Goal: Book appointment/travel/reservation

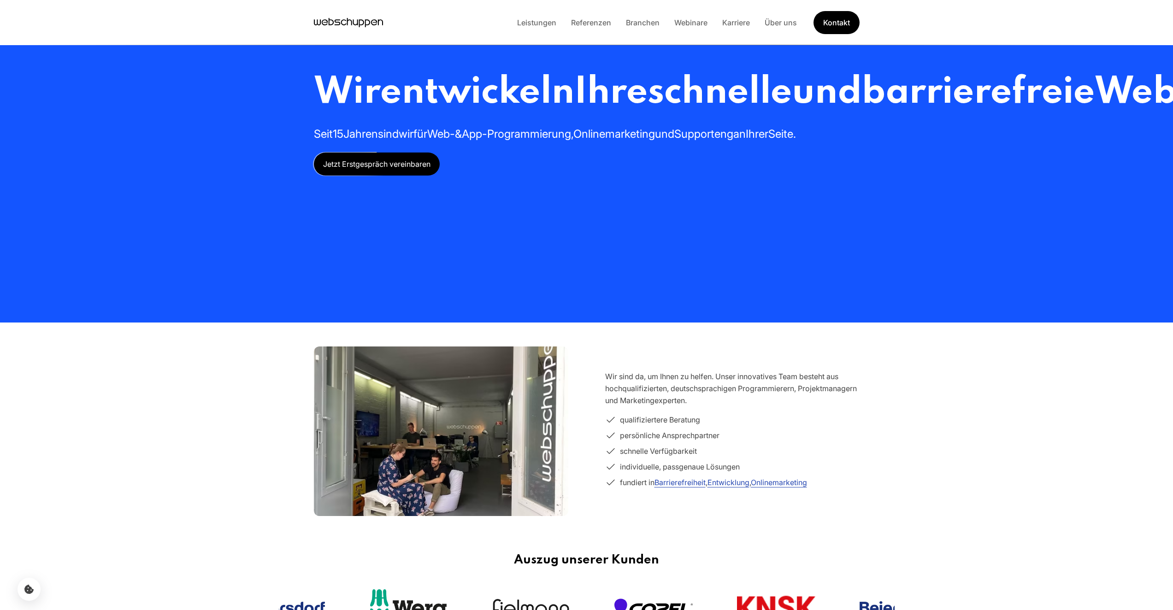
scroll to position [367, 0]
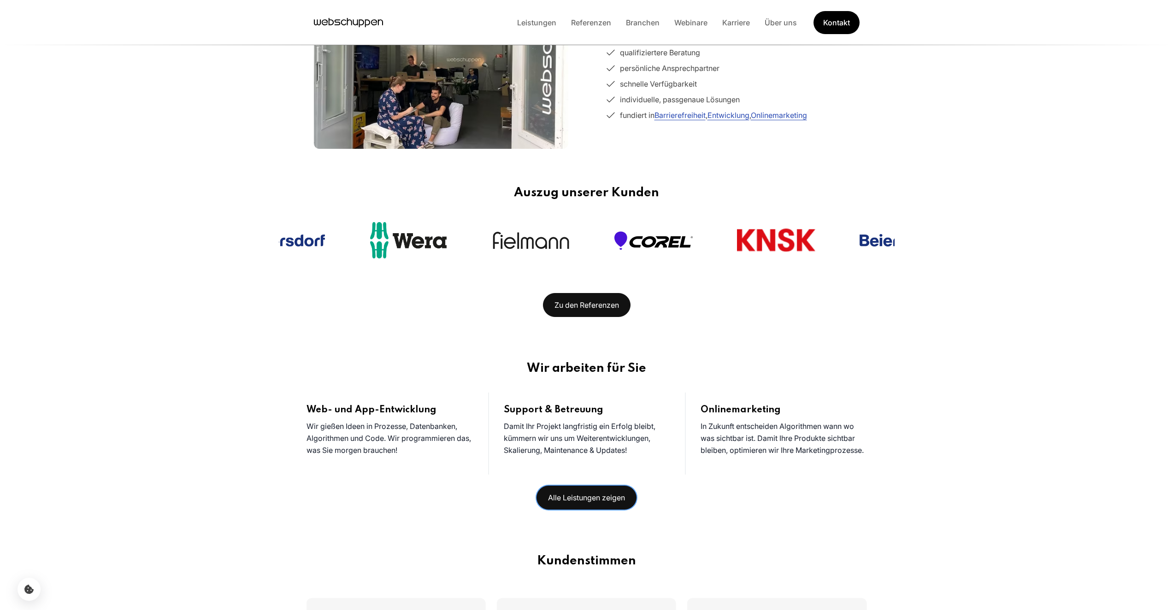
click at [536, 486] on link "Alle Leistungen zeigen" at bounding box center [586, 498] width 100 height 24
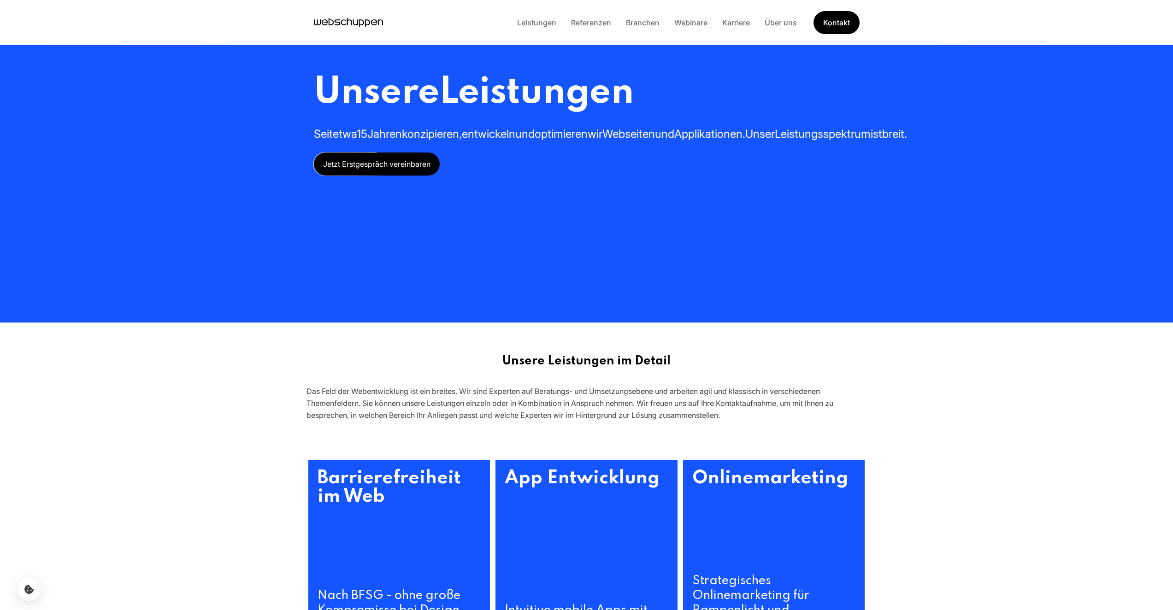
click at [619, 18] on link "Branchen" at bounding box center [643, 22] width 48 height 9
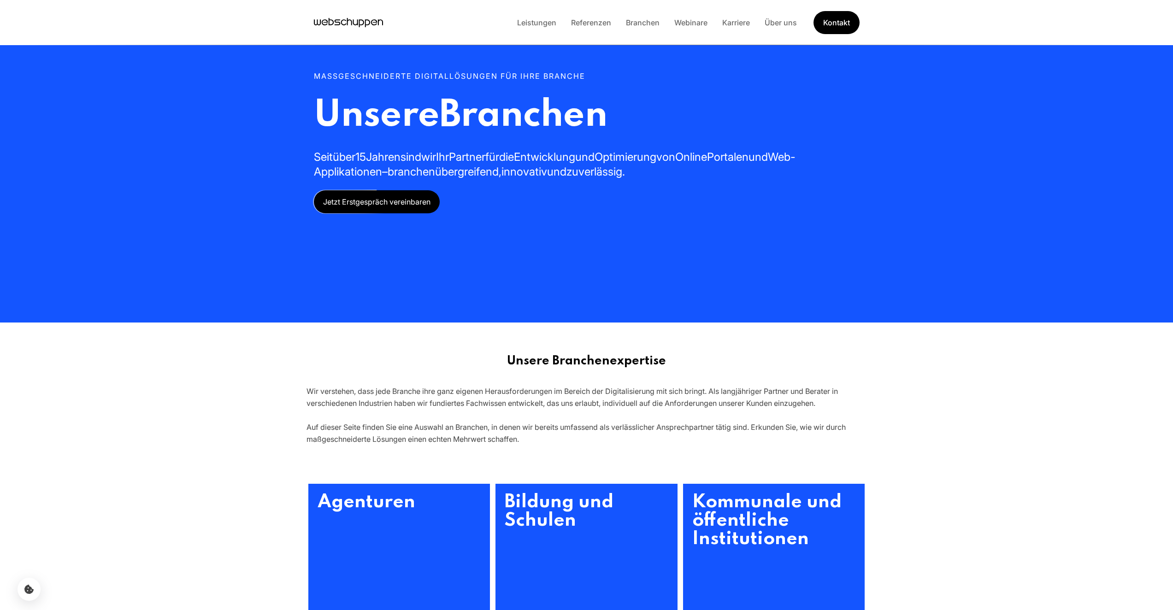
click at [383, 213] on link "Jetzt Erstgespräch vereinbaren" at bounding box center [377, 201] width 126 height 23
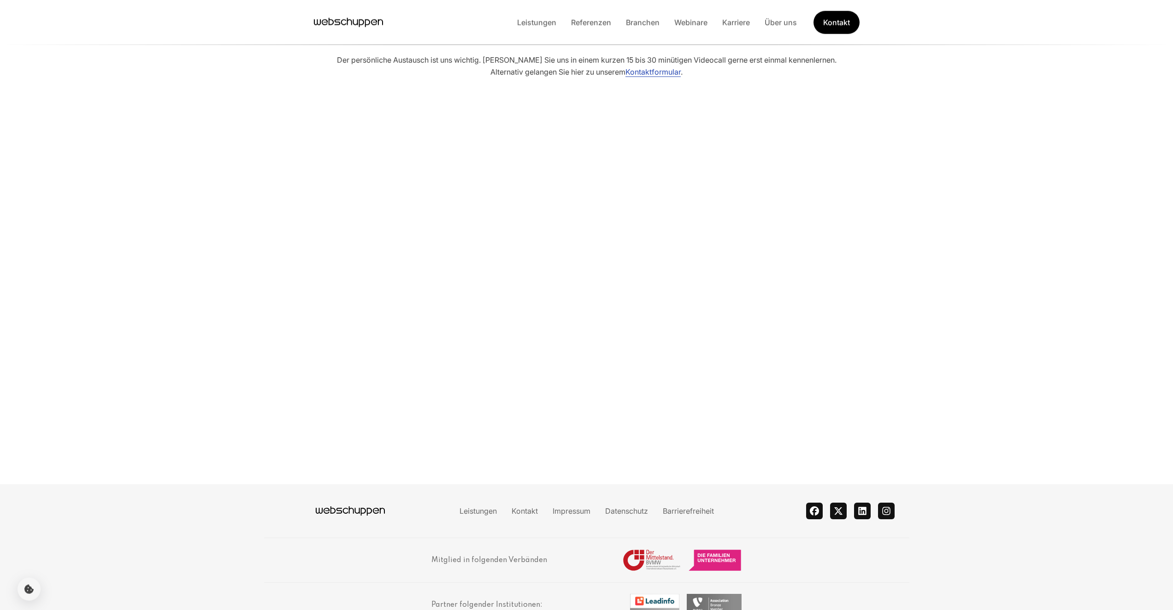
scroll to position [875, 0]
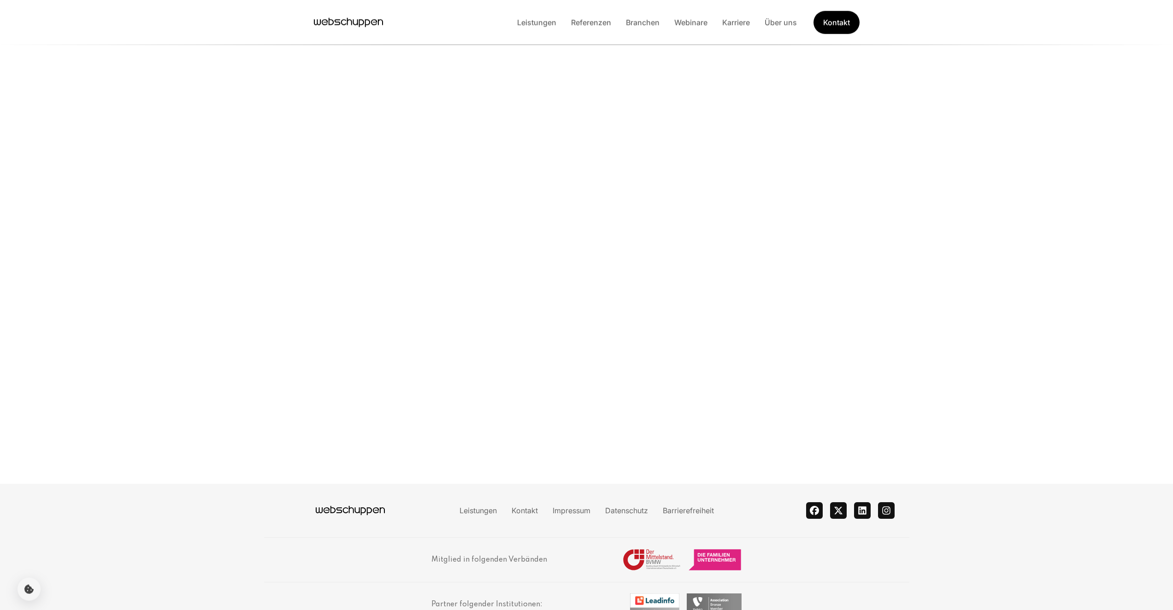
scroll to position [927, 0]
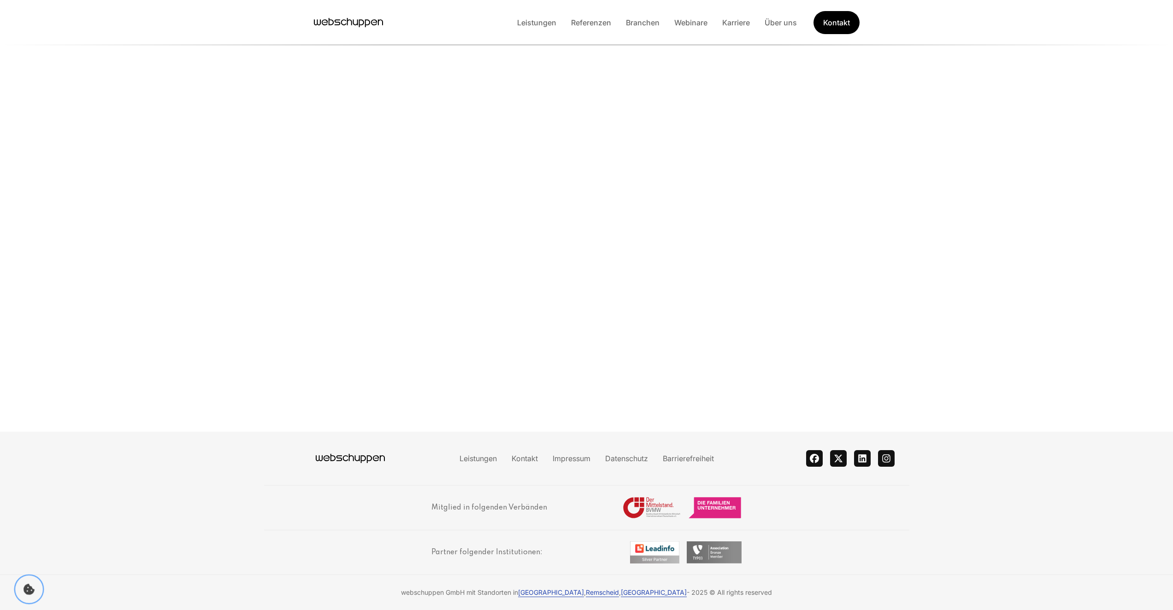
click at [15, 576] on button "Cookie Icon" at bounding box center [29, 590] width 28 height 28
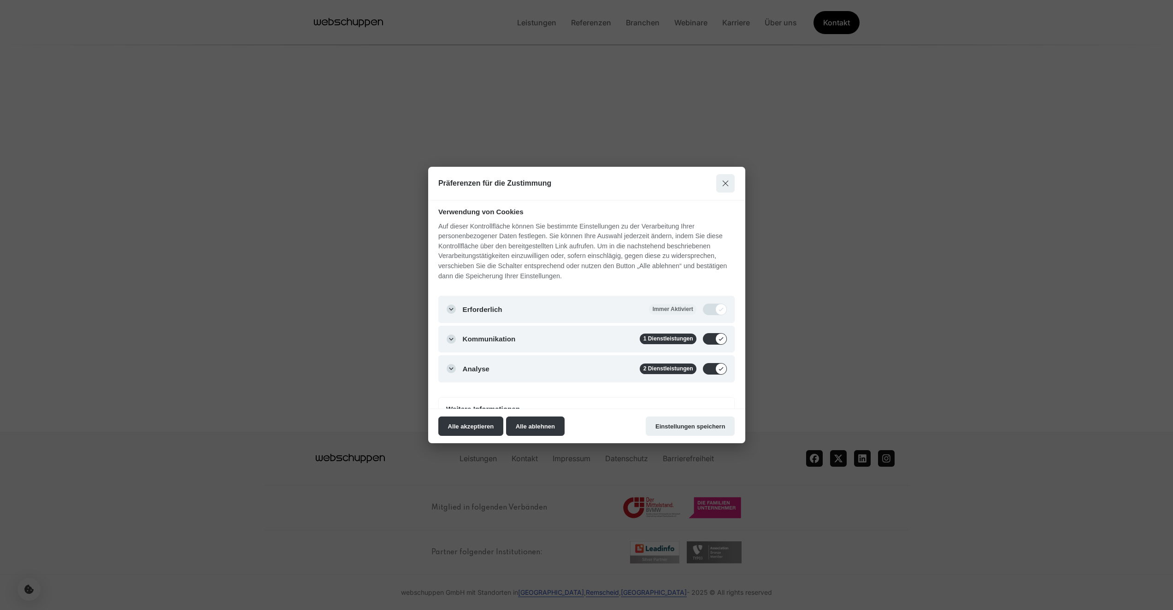
scroll to position [59, 0]
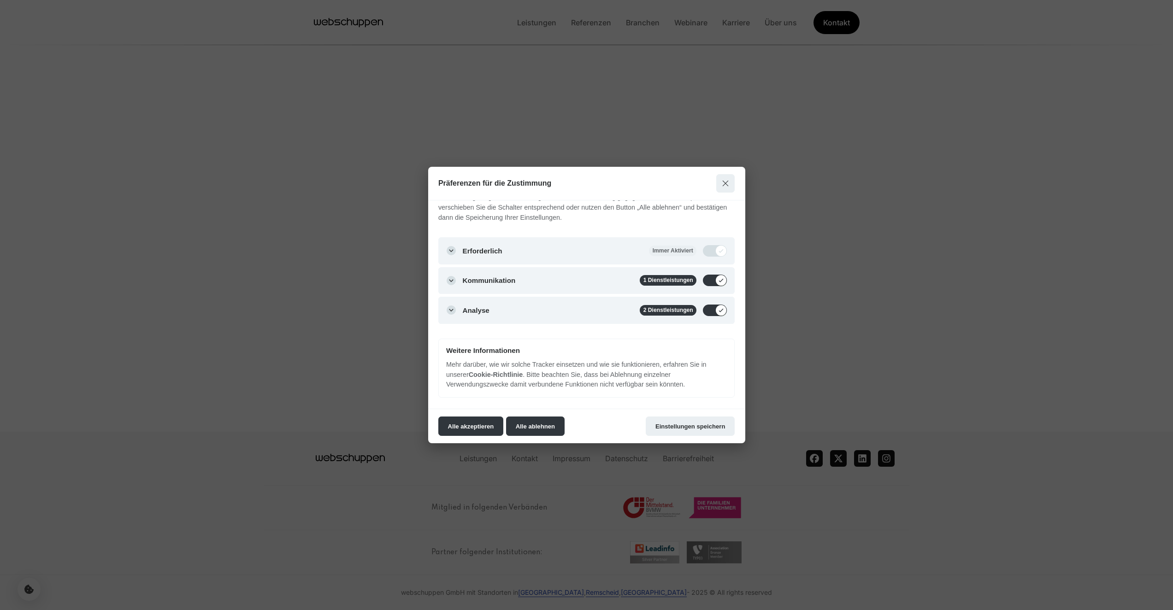
click at [438, 417] on button "Alle akzeptieren" at bounding box center [470, 426] width 65 height 19
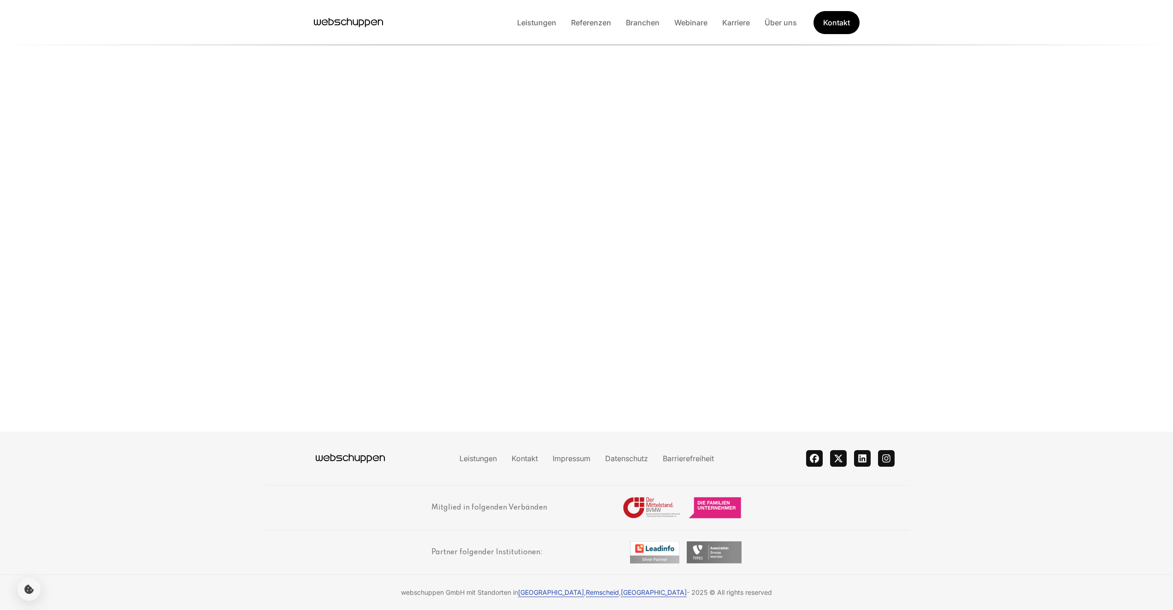
scroll to position [0, 0]
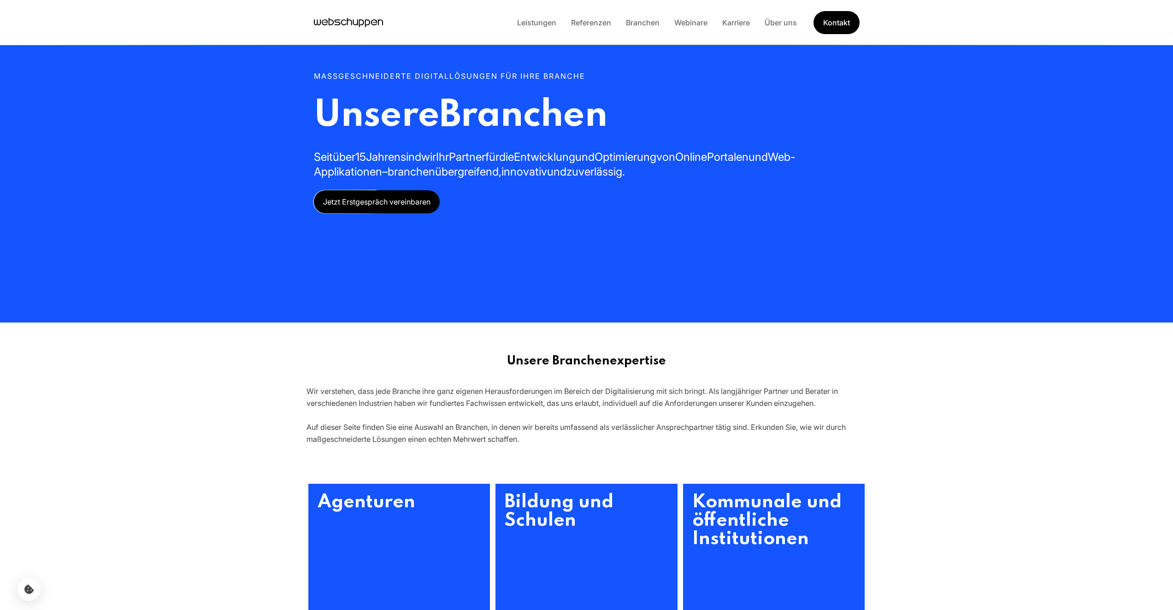
click at [314, 190] on link "Jetzt Erstgespräch vereinbaren" at bounding box center [377, 201] width 126 height 23
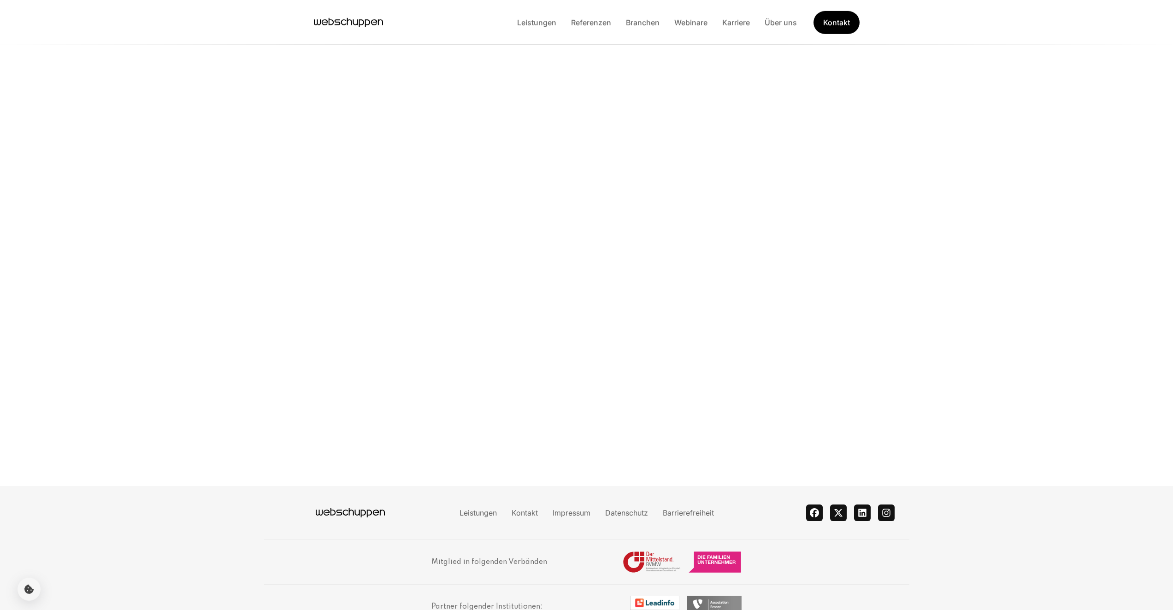
scroll to position [875, 0]
click at [254, 234] on section "Lernen Sie uns kennen Der persönliche Austausch ist uns wichtig. Lassen Sie uns…" at bounding box center [586, 242] width 1173 height 484
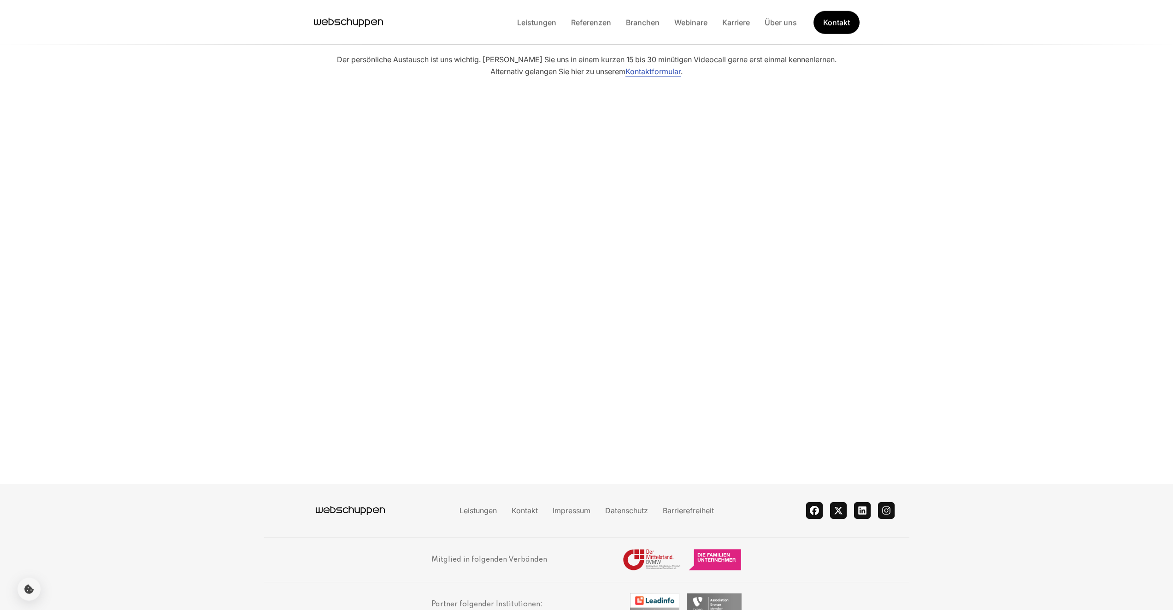
scroll to position [0, 0]
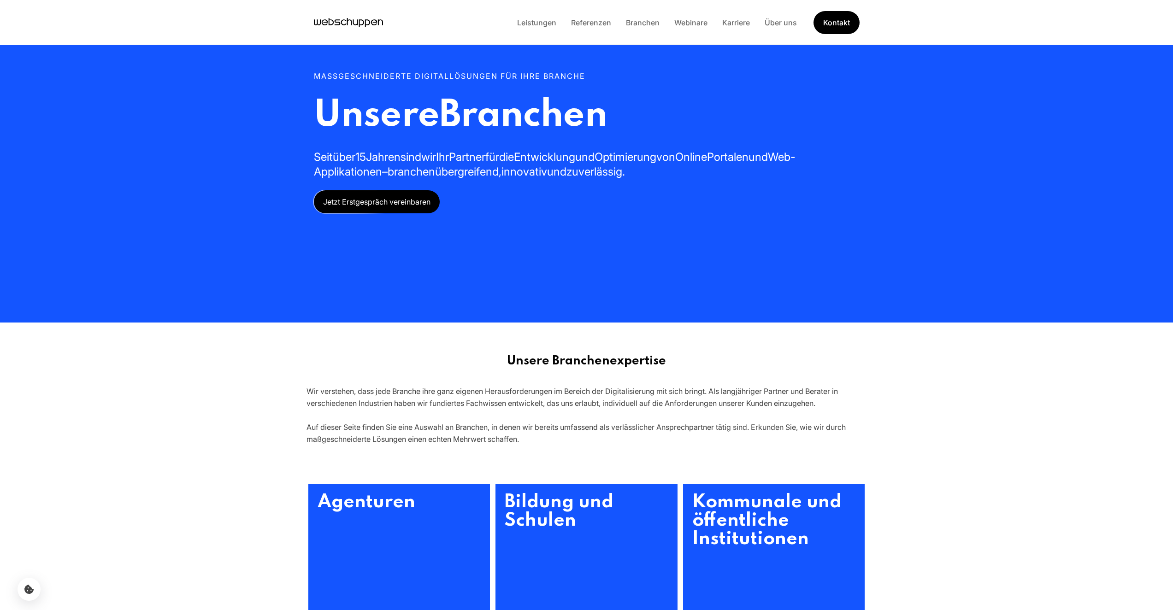
click at [361, 30] on div "Leistungen Referenzen Branchen Webinare Karriere Über uns Kontakt" at bounding box center [587, 22] width 590 height 23
click at [355, 19] on icon "Hauptseite besuchen" at bounding box center [348, 23] width 69 height 14
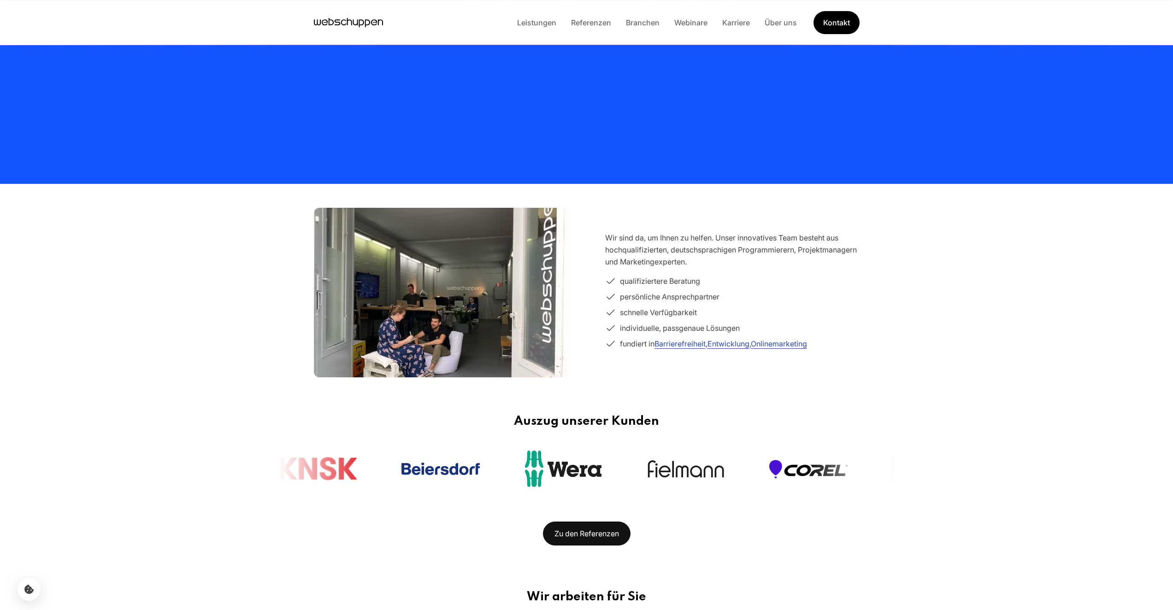
scroll to position [243, 0]
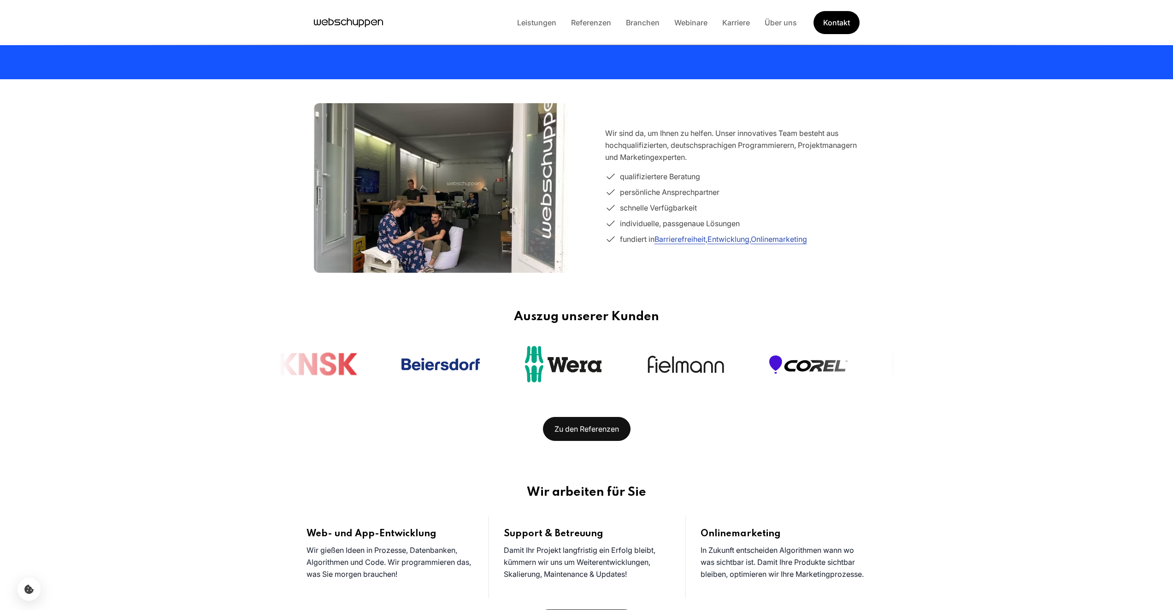
drag, startPoint x: 639, startPoint y: 338, endPoint x: 472, endPoint y: 328, distance: 167.6
click at [535, 335] on div "Auszug unserer Kunden" at bounding box center [586, 349] width 645 height 78
click at [954, 489] on section "Wir arbeiten für Sie Web- und App-Entwicklung Wir gießen Ideen in Prozesse, Dat…" at bounding box center [586, 559] width 1173 height 193
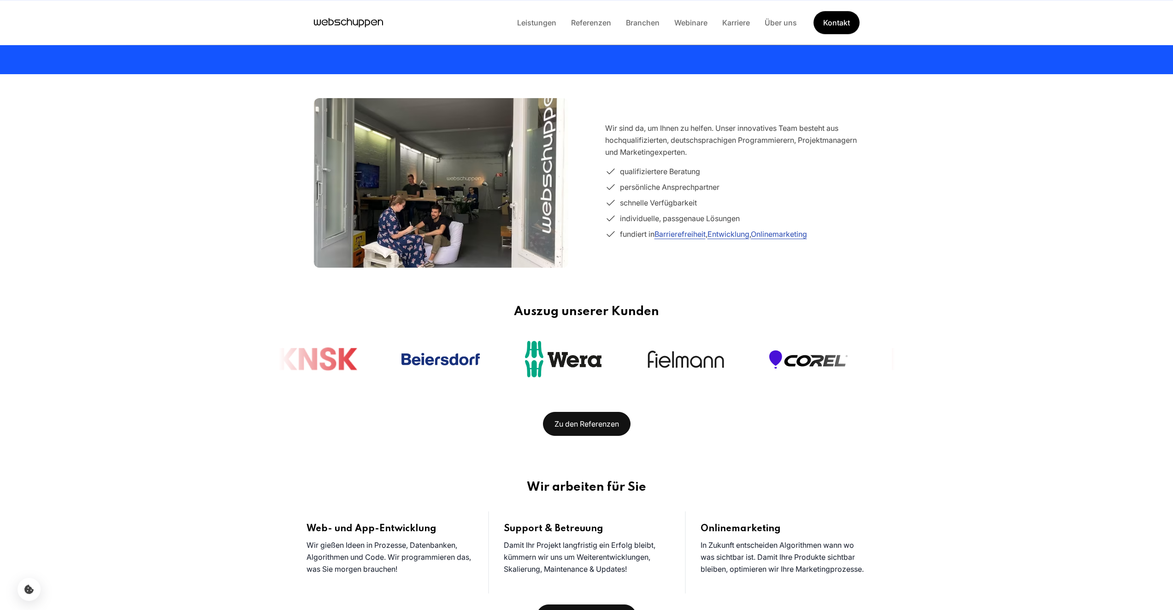
scroll to position [251, 0]
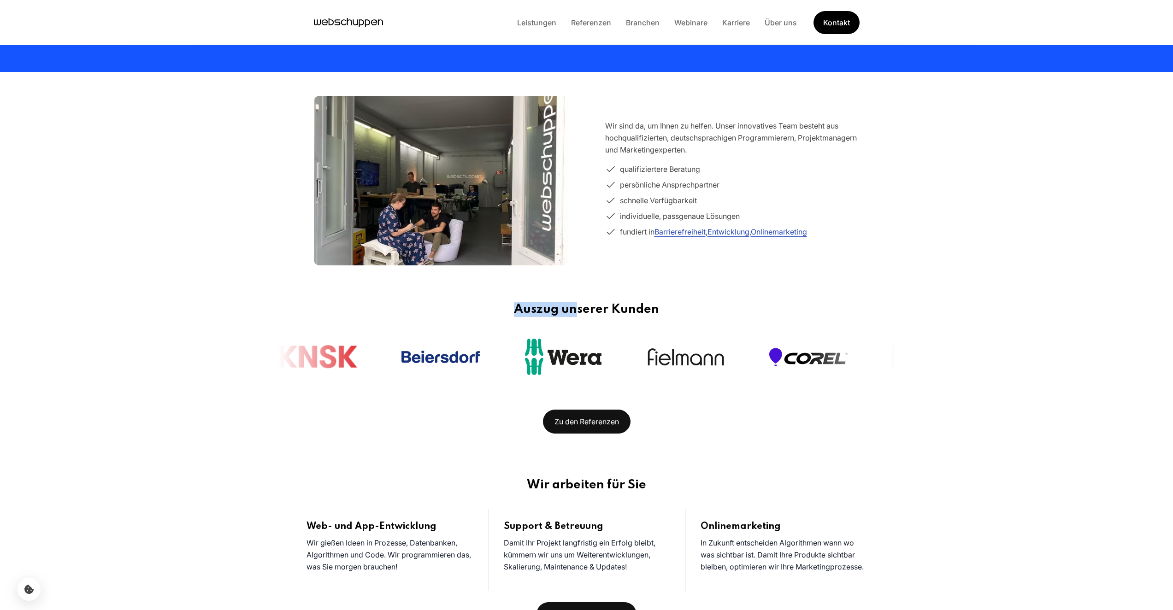
drag, startPoint x: 470, startPoint y: 315, endPoint x: 645, endPoint y: 313, distance: 174.7
click at [645, 313] on h3 "Auszug unserer Kunden" at bounding box center [587, 309] width 616 height 15
click at [670, 309] on h3 "Auszug unserer Kunden" at bounding box center [587, 309] width 616 height 15
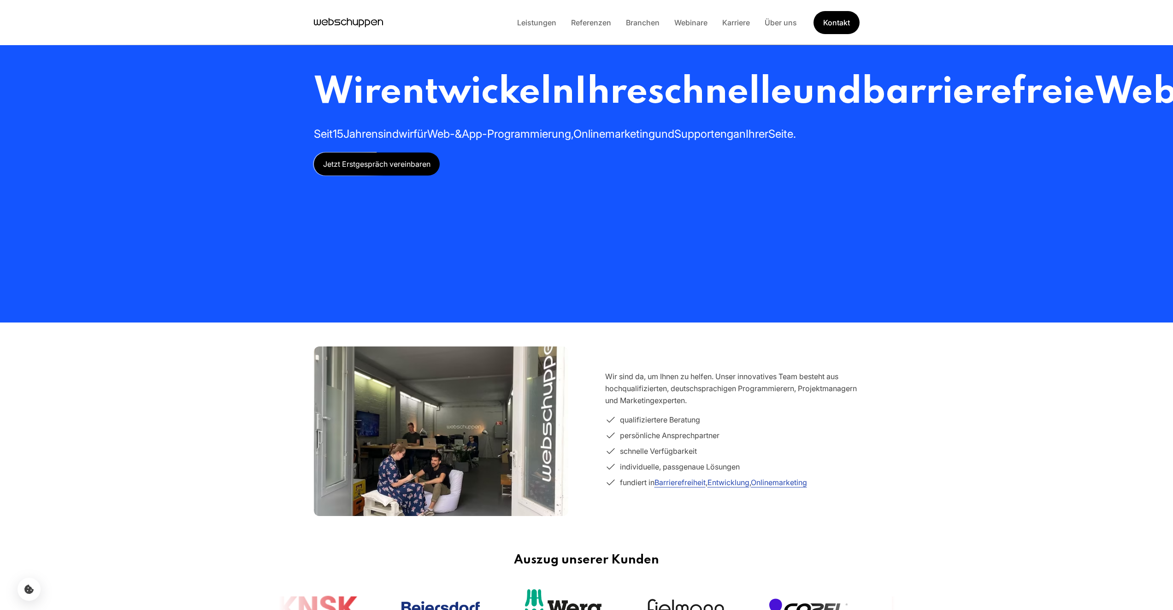
click at [335, 13] on div "Leistungen Referenzen Branchen Webinare Karriere Über uns Kontakt" at bounding box center [587, 22] width 590 height 23
click at [337, 24] on icon "Hauptseite besuchen" at bounding box center [348, 23] width 69 height 14
click at [881, 197] on div "Wir entwickeln Ihre schnelle und barrierefreie Webseite oder App Seit 15 Jahren…" at bounding box center [587, 161] width 590 height 323
